Goal: Navigation & Orientation: Understand site structure

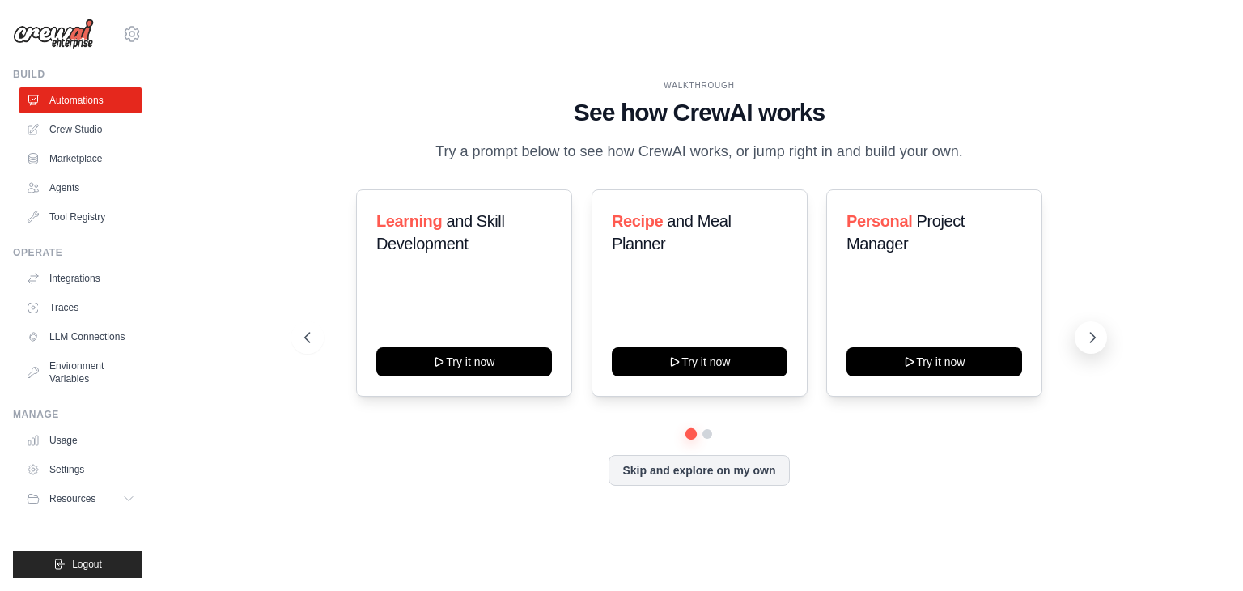
click at [1086, 337] on icon at bounding box center [1092, 337] width 16 height 16
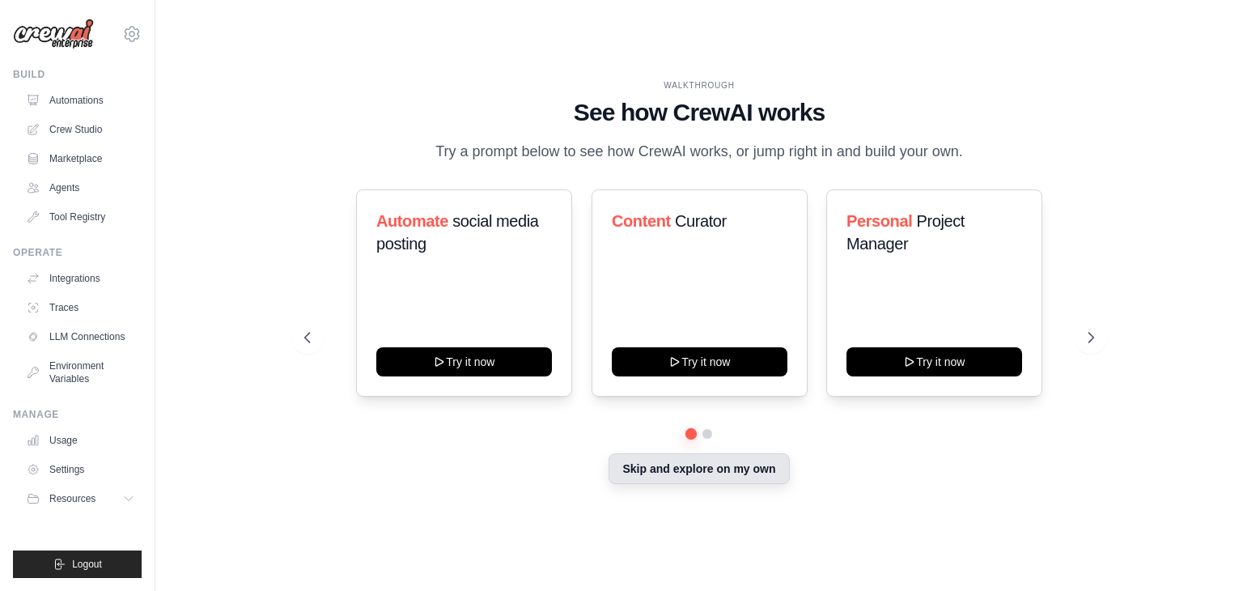
click at [694, 473] on button "Skip and explore on my own" at bounding box center [698, 468] width 180 height 31
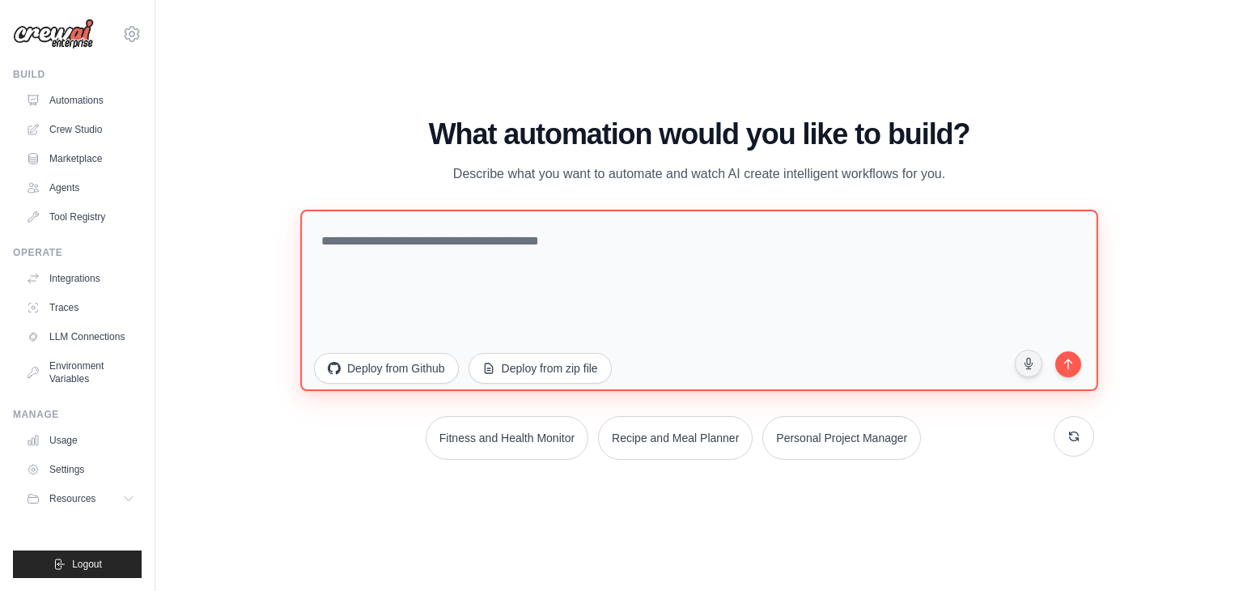
click at [628, 317] on textarea at bounding box center [699, 300] width 798 height 181
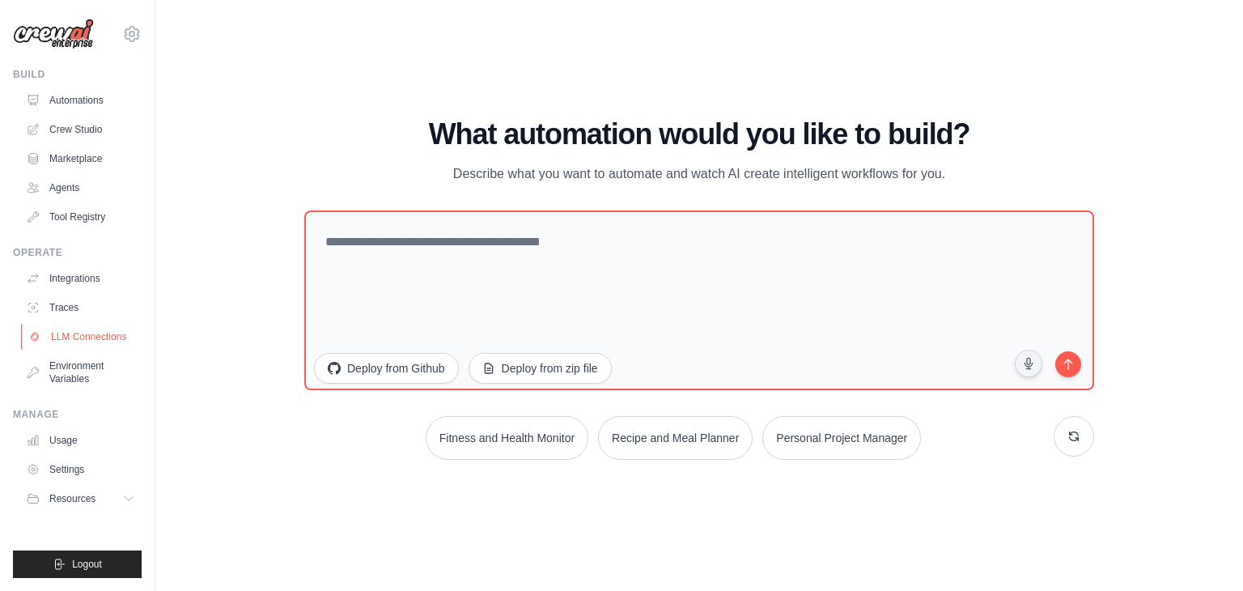
click at [94, 344] on link "LLM Connections" at bounding box center [82, 337] width 122 height 26
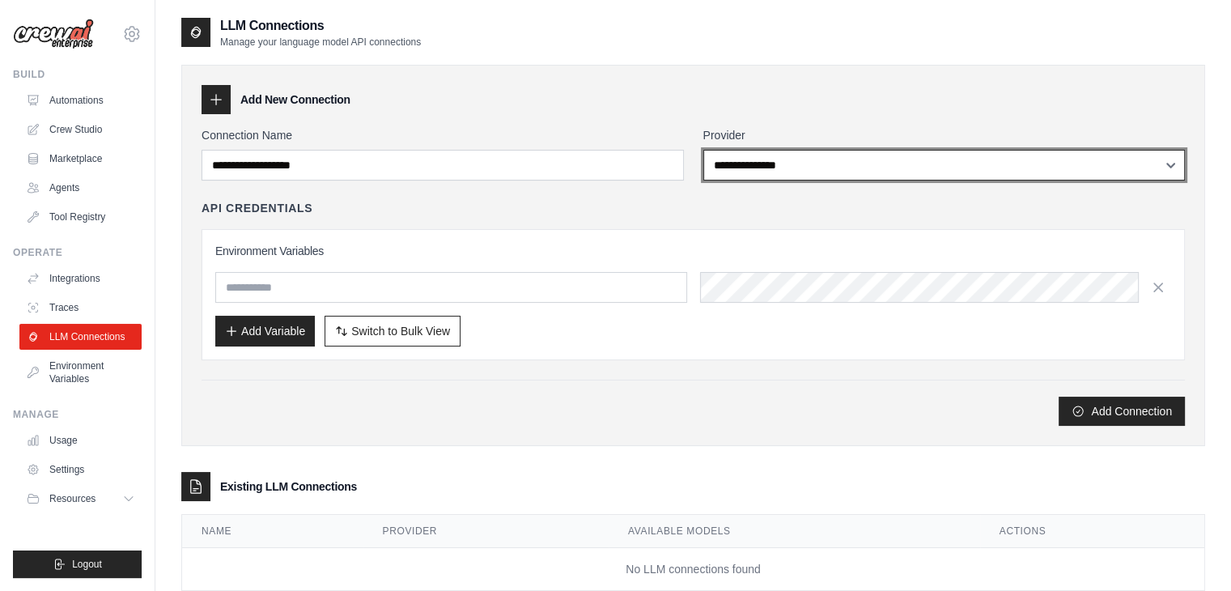
click at [809, 166] on select "**********" at bounding box center [944, 165] width 482 height 31
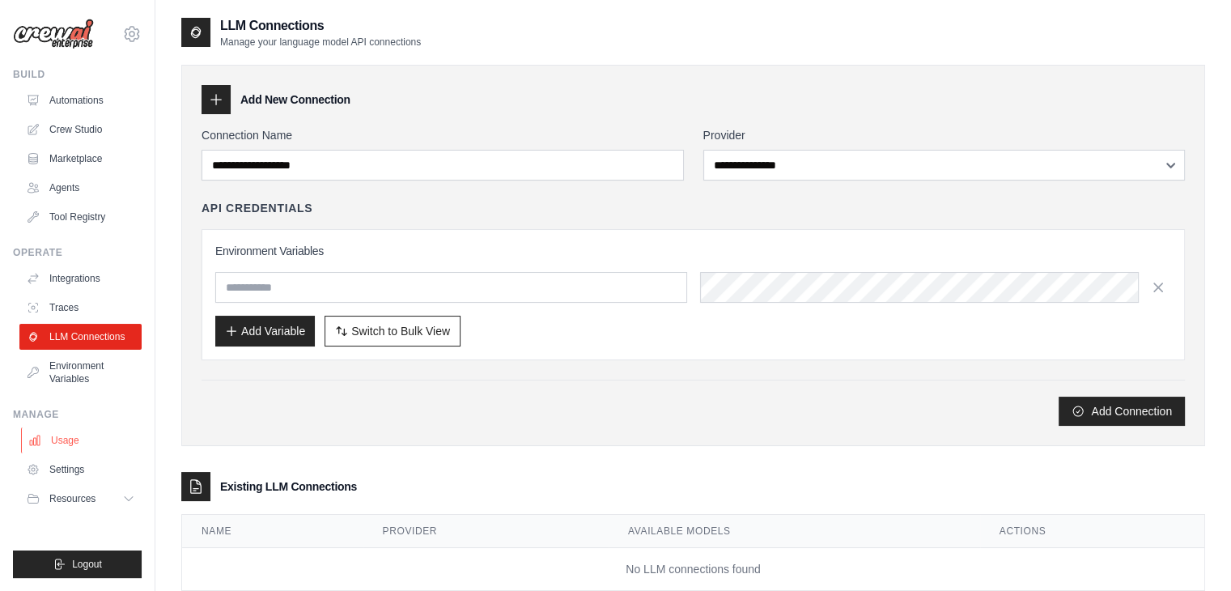
click at [56, 447] on link "Usage" at bounding box center [82, 440] width 122 height 26
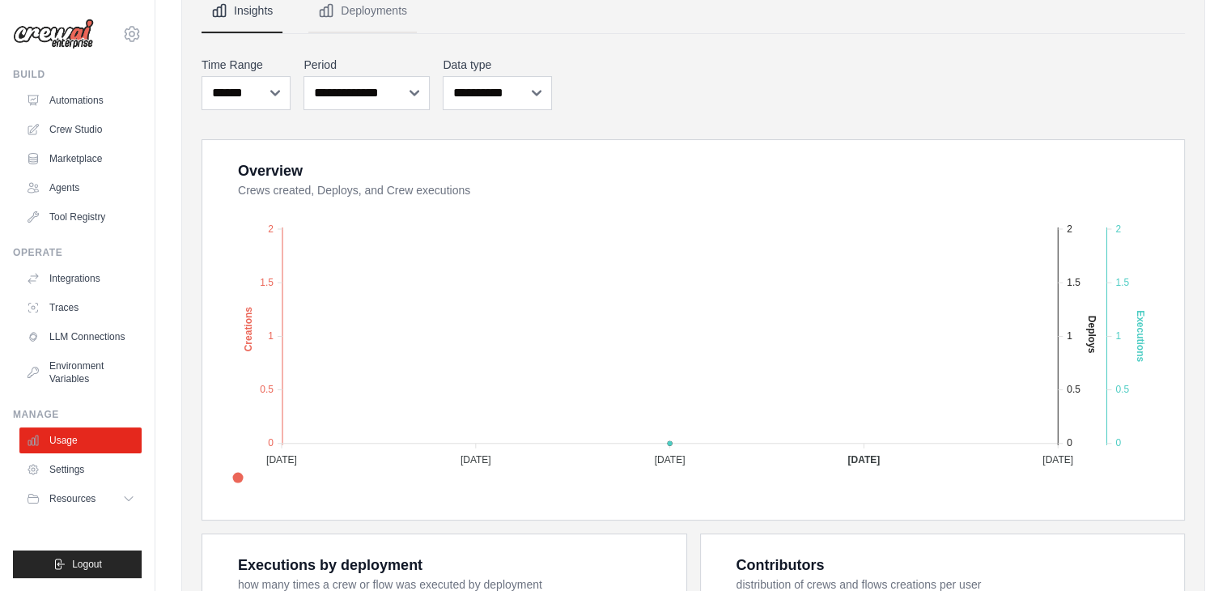
scroll to position [193, 0]
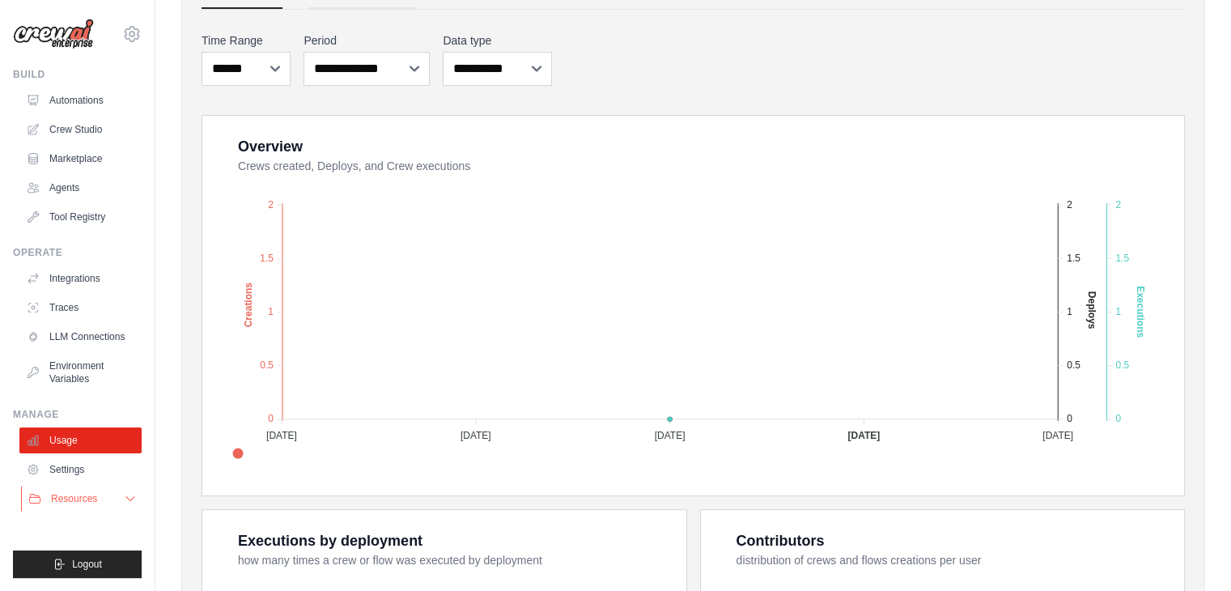
click at [87, 496] on span "Resources" at bounding box center [74, 498] width 46 height 13
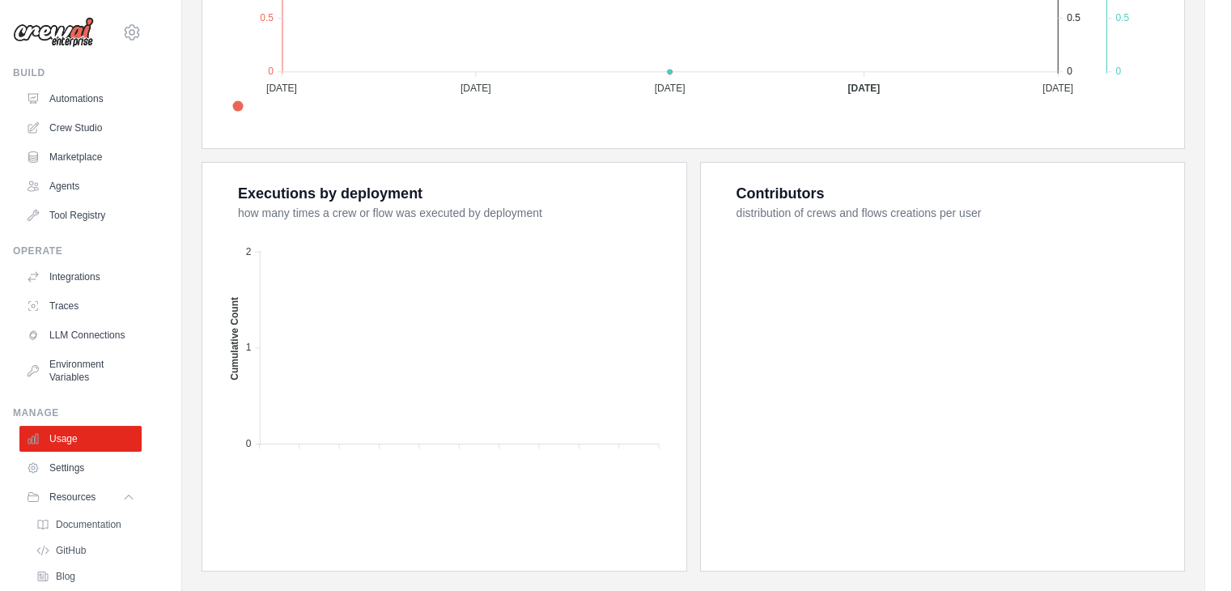
scroll to position [580, 0]
